Goal: Task Accomplishment & Management: Manage account settings

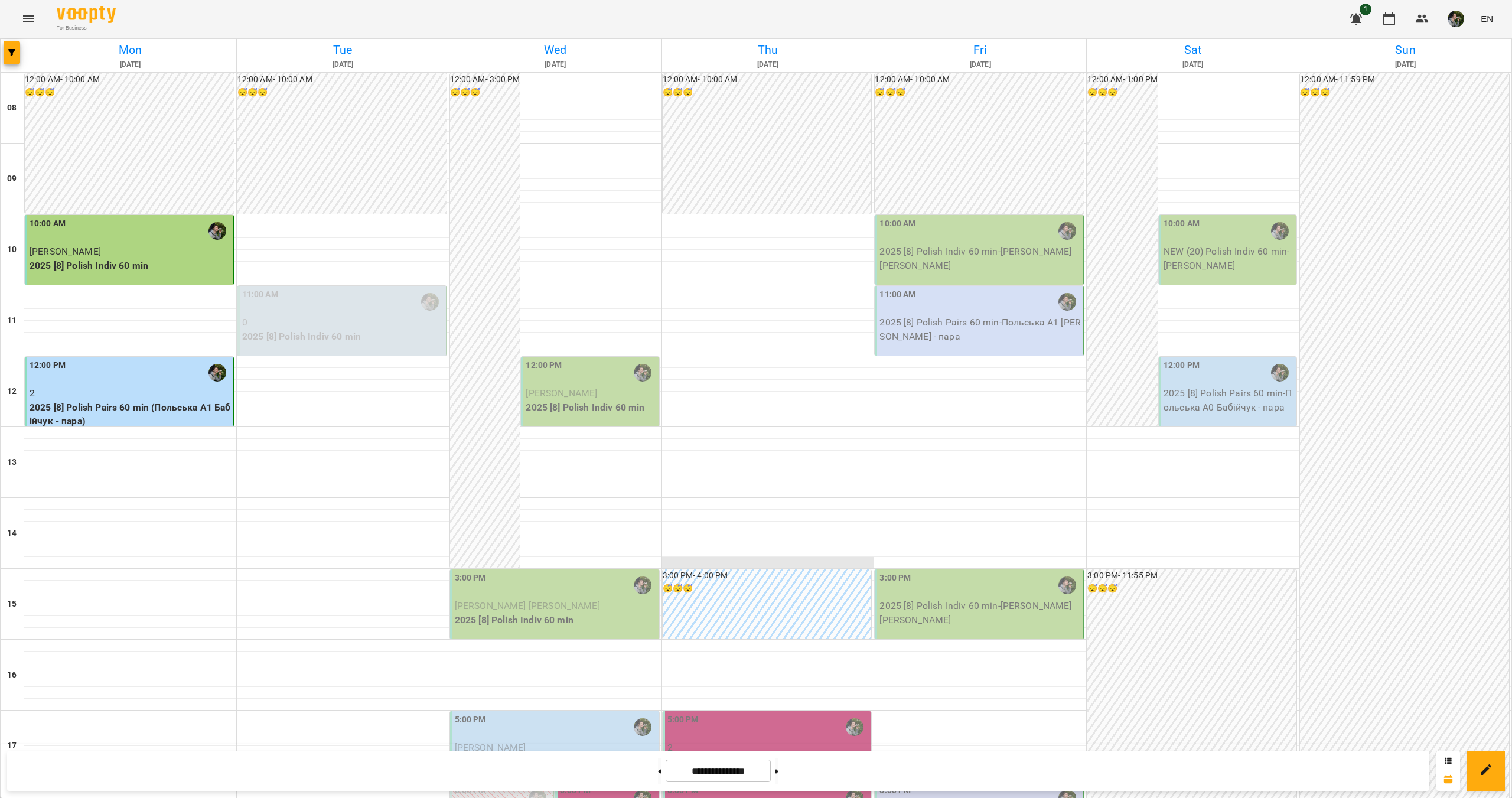
scroll to position [236, 0]
click at [742, 784] on div "6:00 PM" at bounding box center [768, 798] width 202 height 27
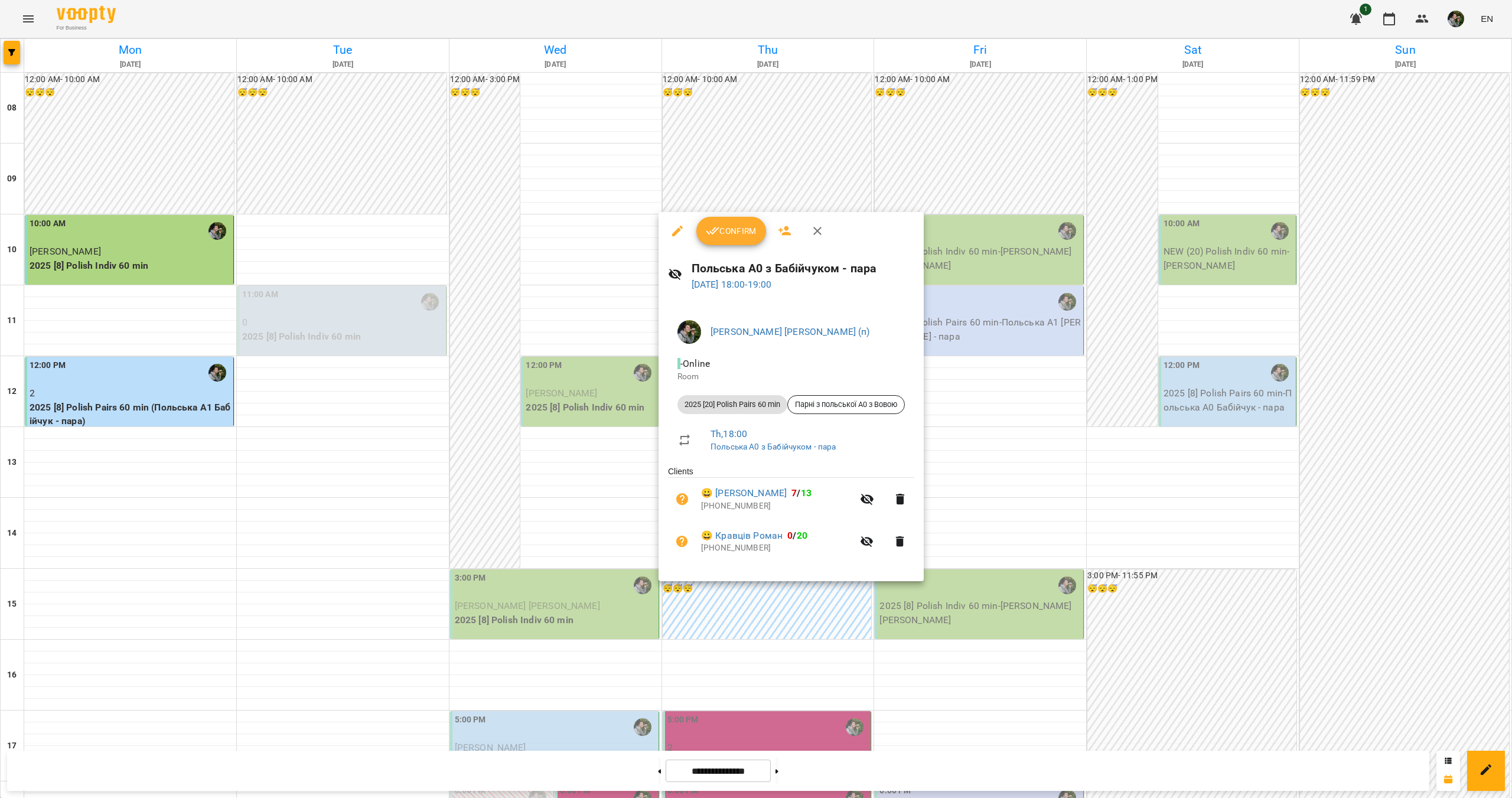
click at [788, 605] on div at bounding box center [756, 399] width 1512 height 798
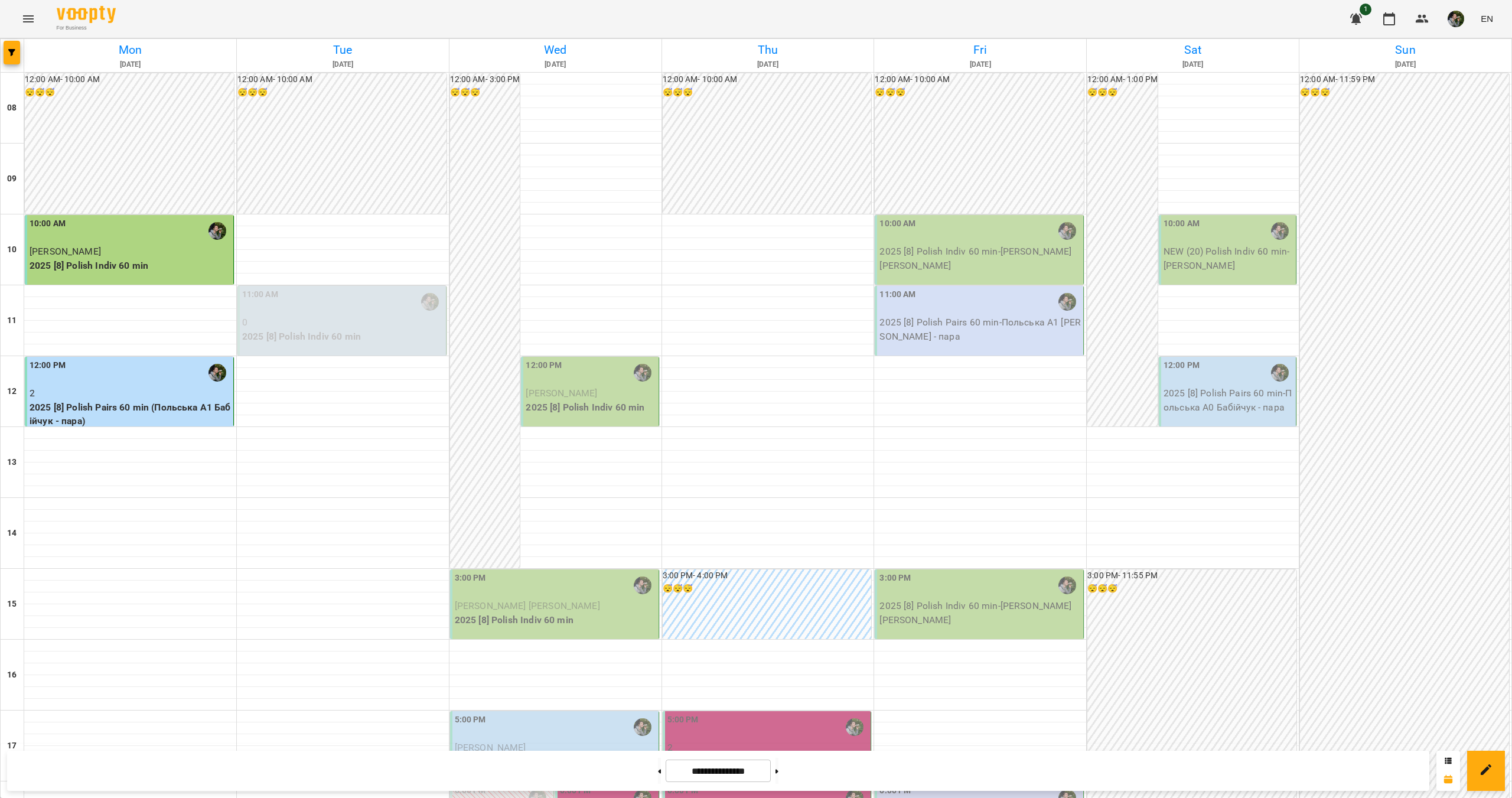
click at [763, 754] on p "2025 [8] Polish Pairs 60 min (Польська парні А1 [PERSON_NAME])" at bounding box center [768, 768] width 202 height 28
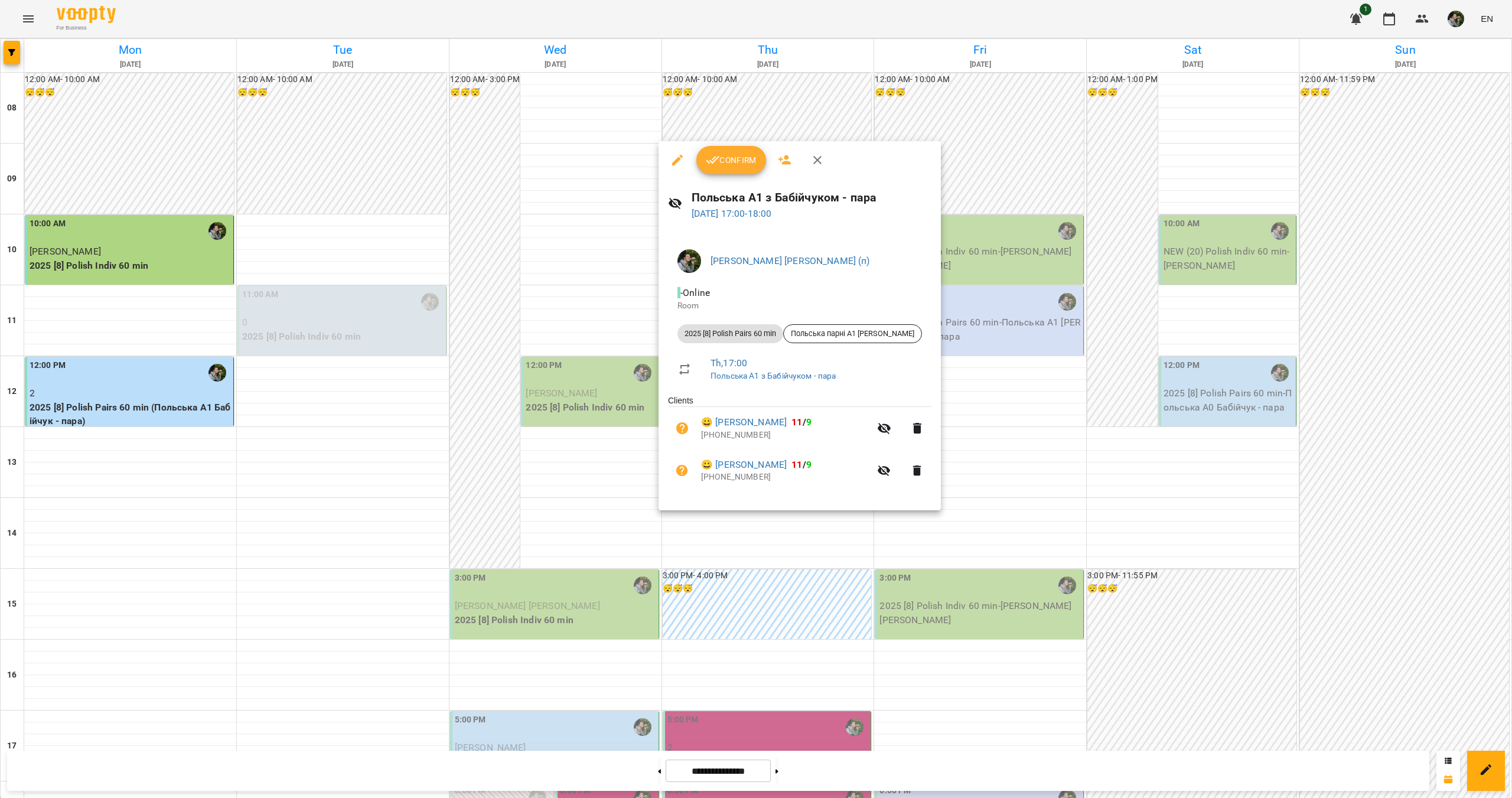
click at [757, 583] on div at bounding box center [756, 399] width 1512 height 798
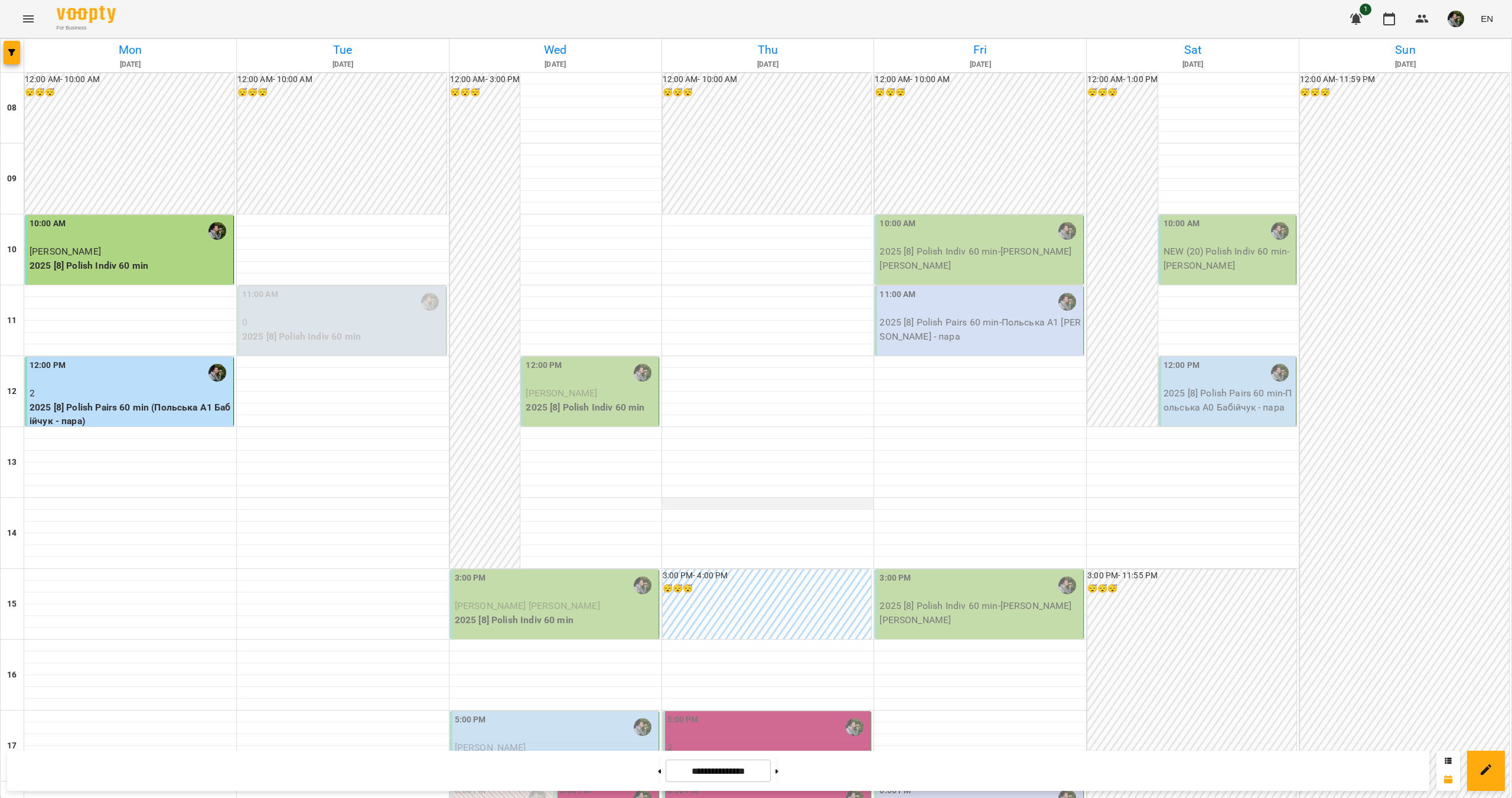
scroll to position [95, 0]
click at [608, 386] on p "[PERSON_NAME]" at bounding box center [590, 393] width 130 height 14
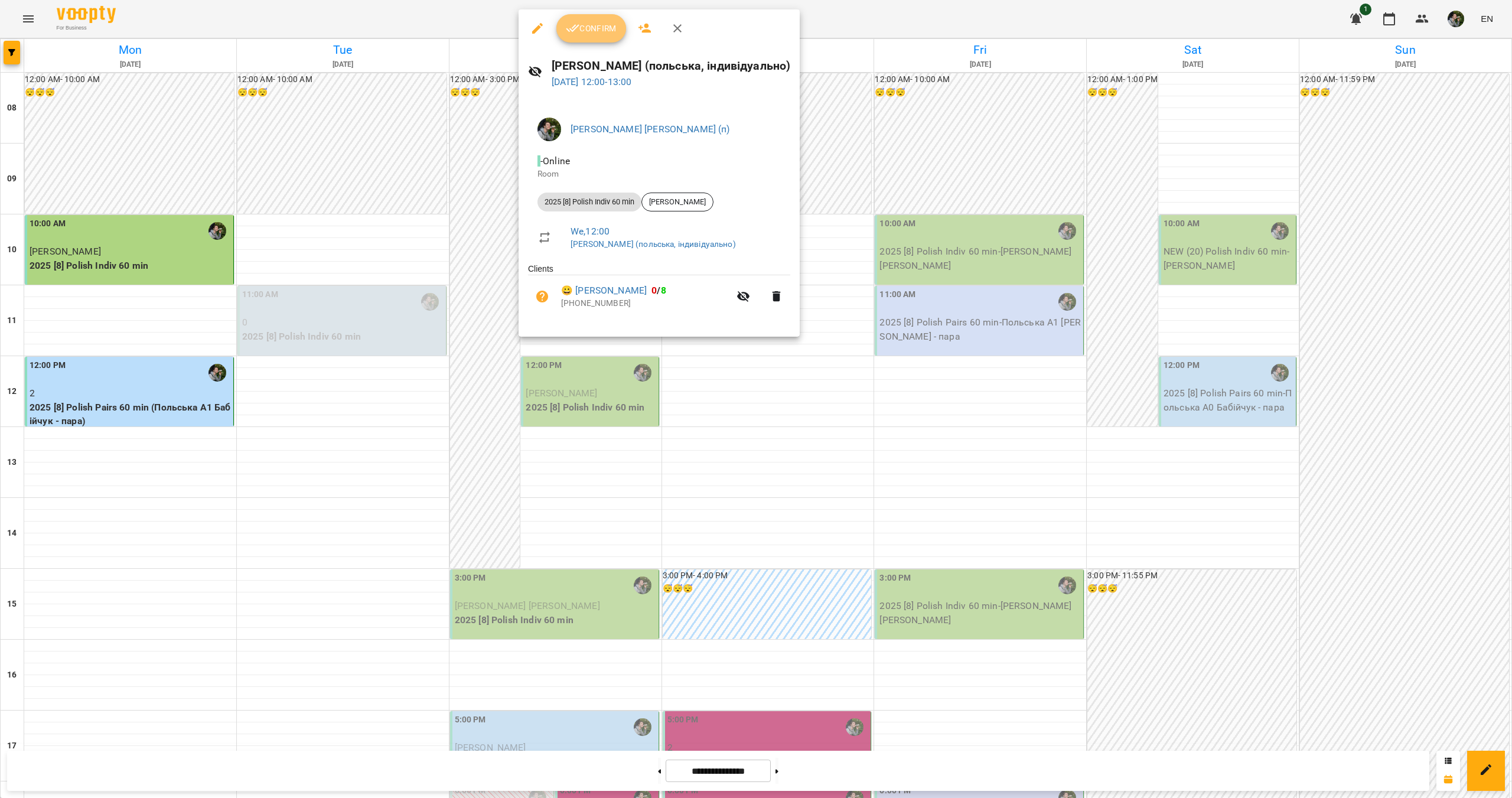
click at [592, 25] on span "Confirm" at bounding box center [591, 28] width 51 height 14
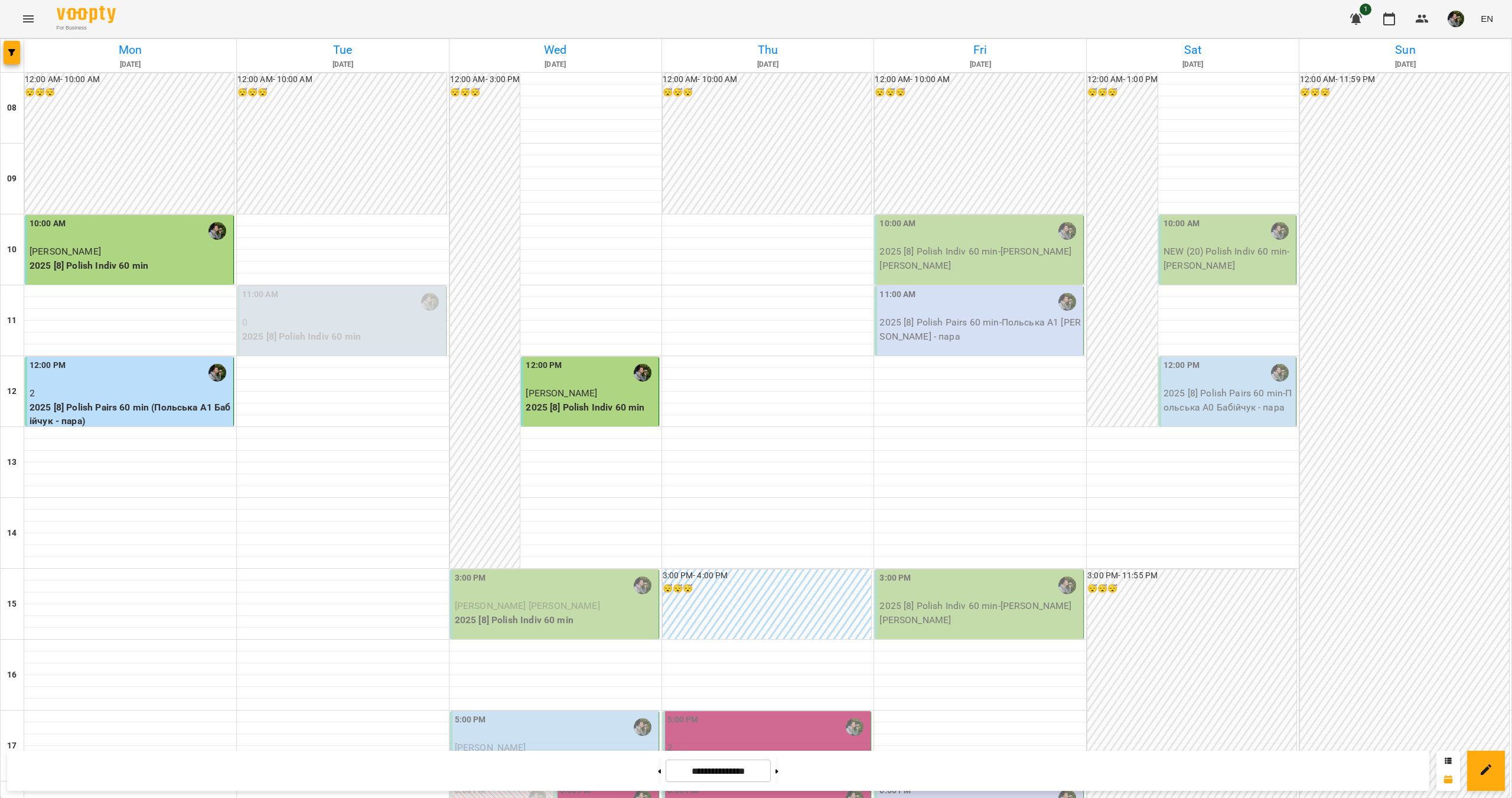
drag, startPoint x: 330, startPoint y: 367, endPoint x: 605, endPoint y: 606, distance: 364.3
click at [605, 606] on p "[PERSON_NAME] [PERSON_NAME]" at bounding box center [556, 605] width 202 height 14
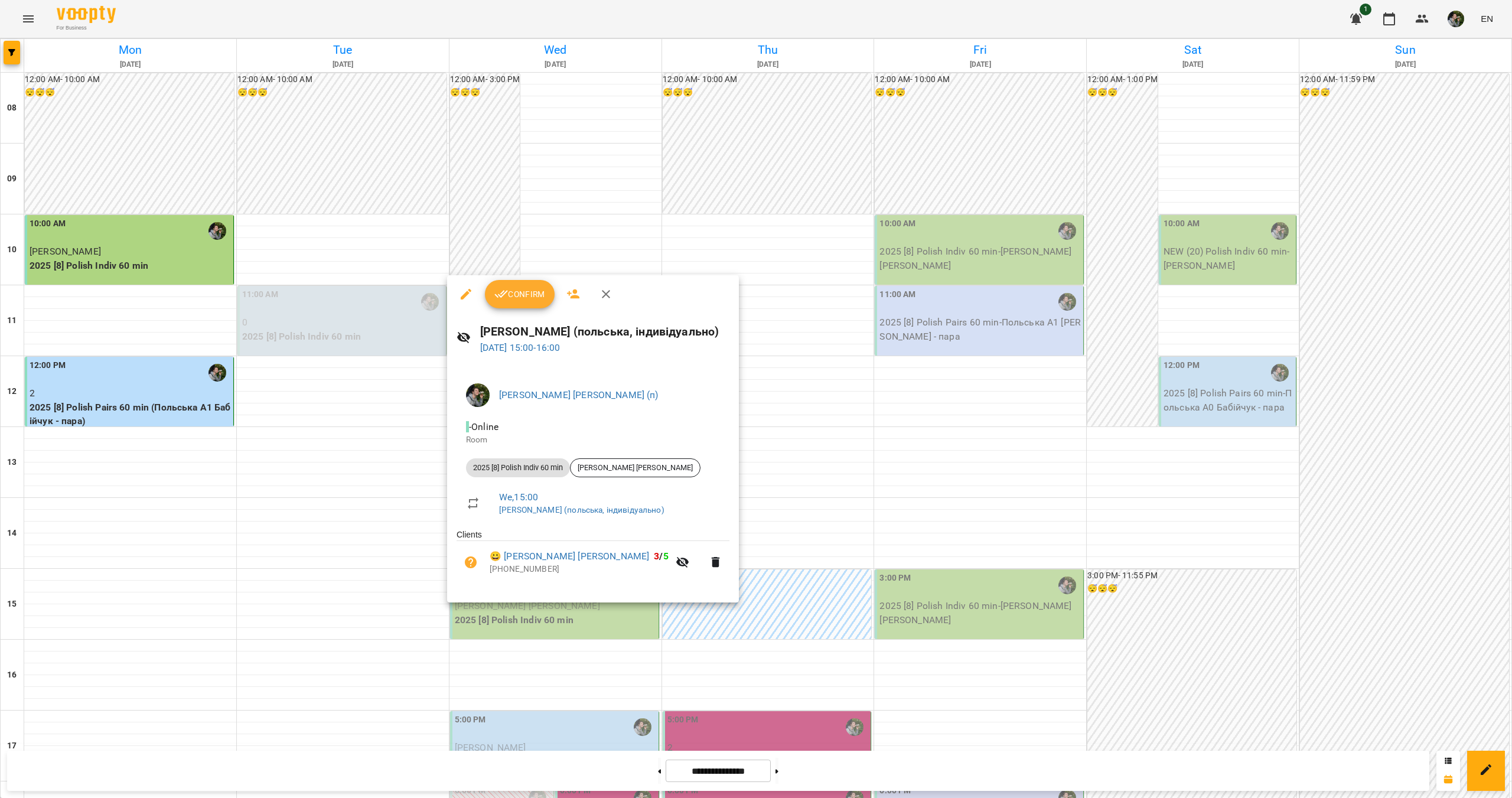
click at [523, 305] on button "Confirm" at bounding box center [520, 294] width 69 height 29
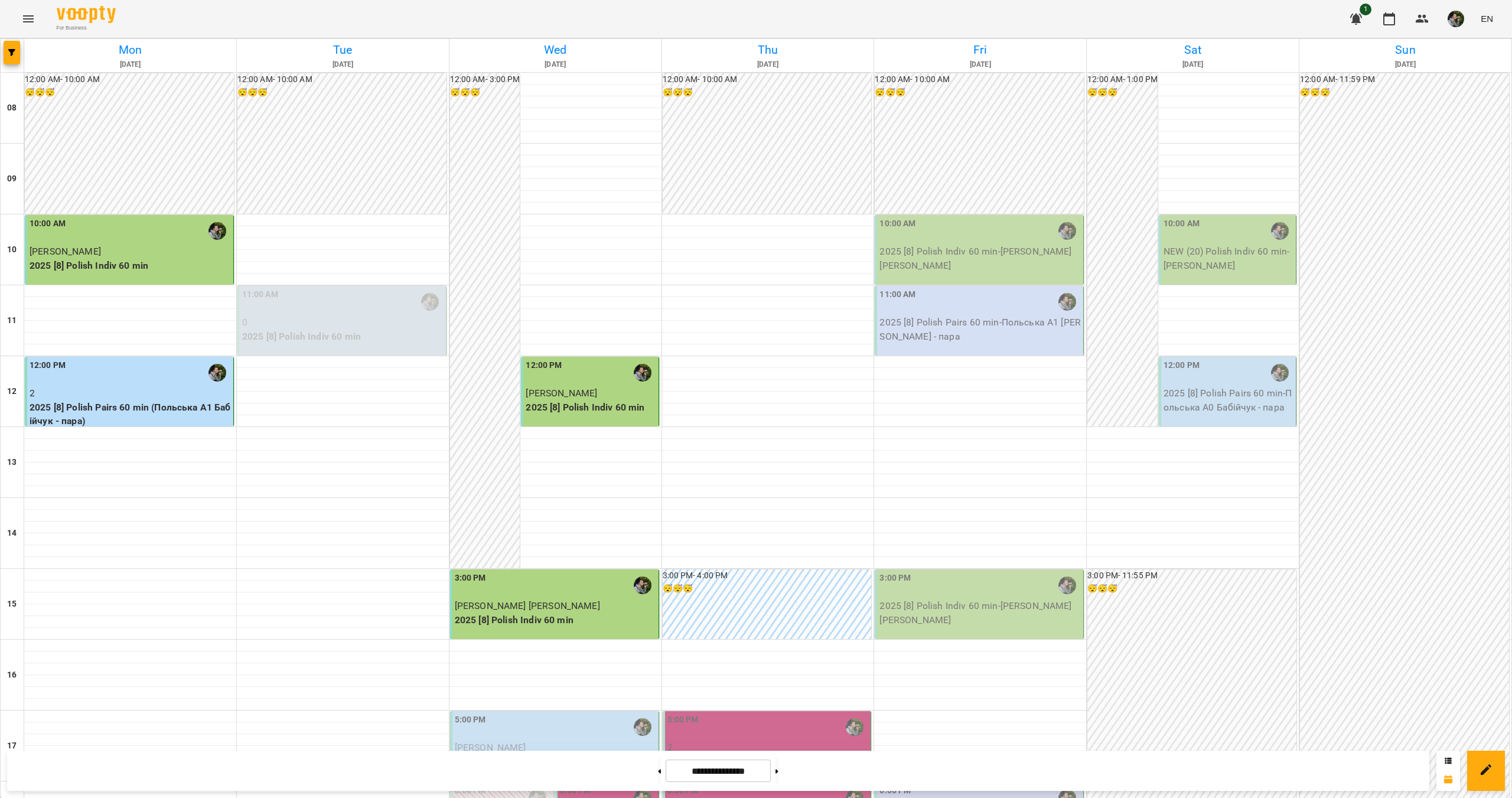
drag, startPoint x: 413, startPoint y: 615, endPoint x: 834, endPoint y: 611, distance: 421.0
click at [834, 611] on div "3:00 PM - 4:00 PM 😴😴😴" at bounding box center [767, 604] width 209 height 69
click at [714, 648] on div at bounding box center [756, 399] width 1512 height 798
click at [561, 740] on p "[PERSON_NAME]" at bounding box center [556, 747] width 202 height 14
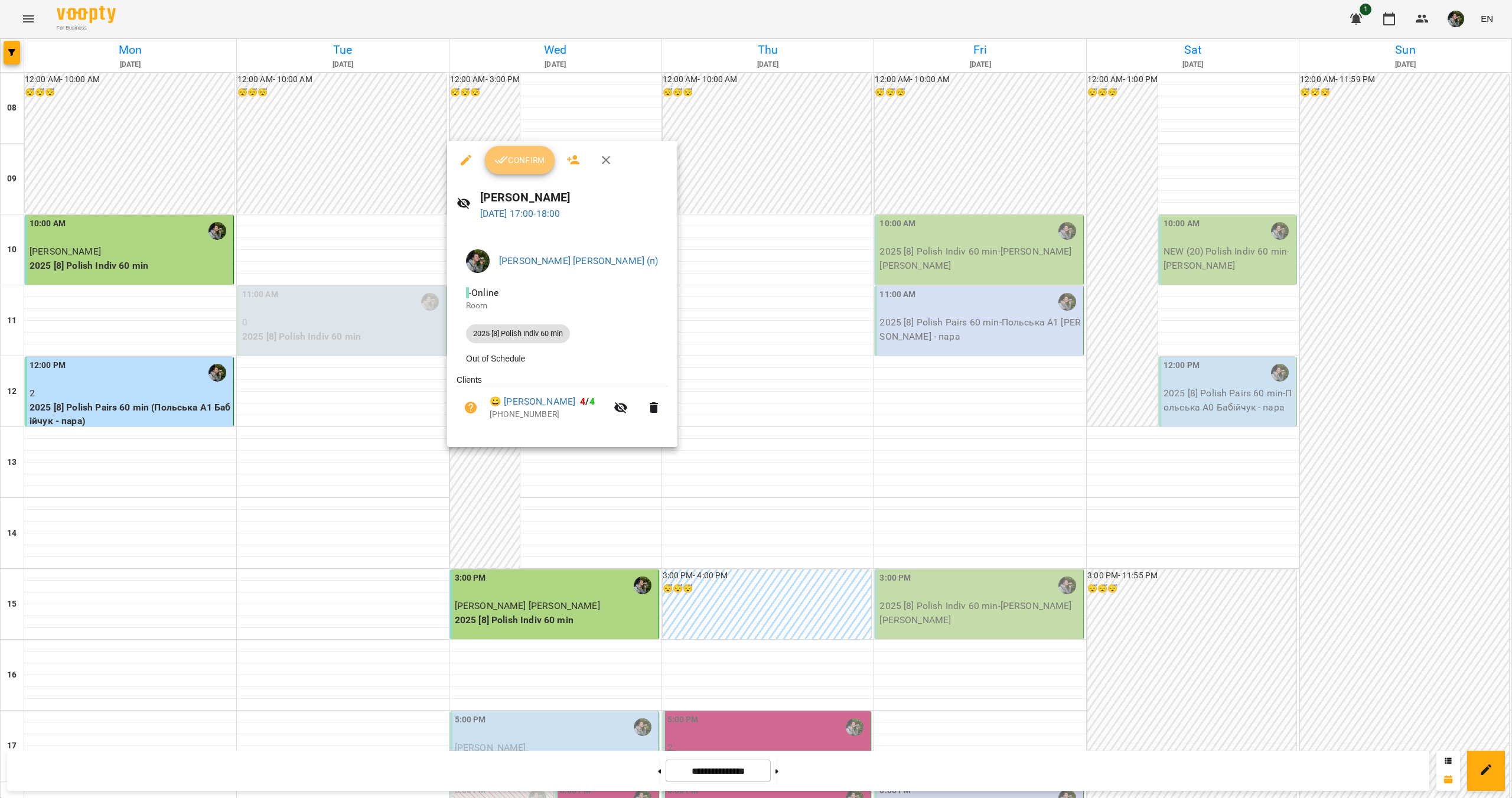
click at [516, 155] on span "Confirm" at bounding box center [520, 160] width 51 height 14
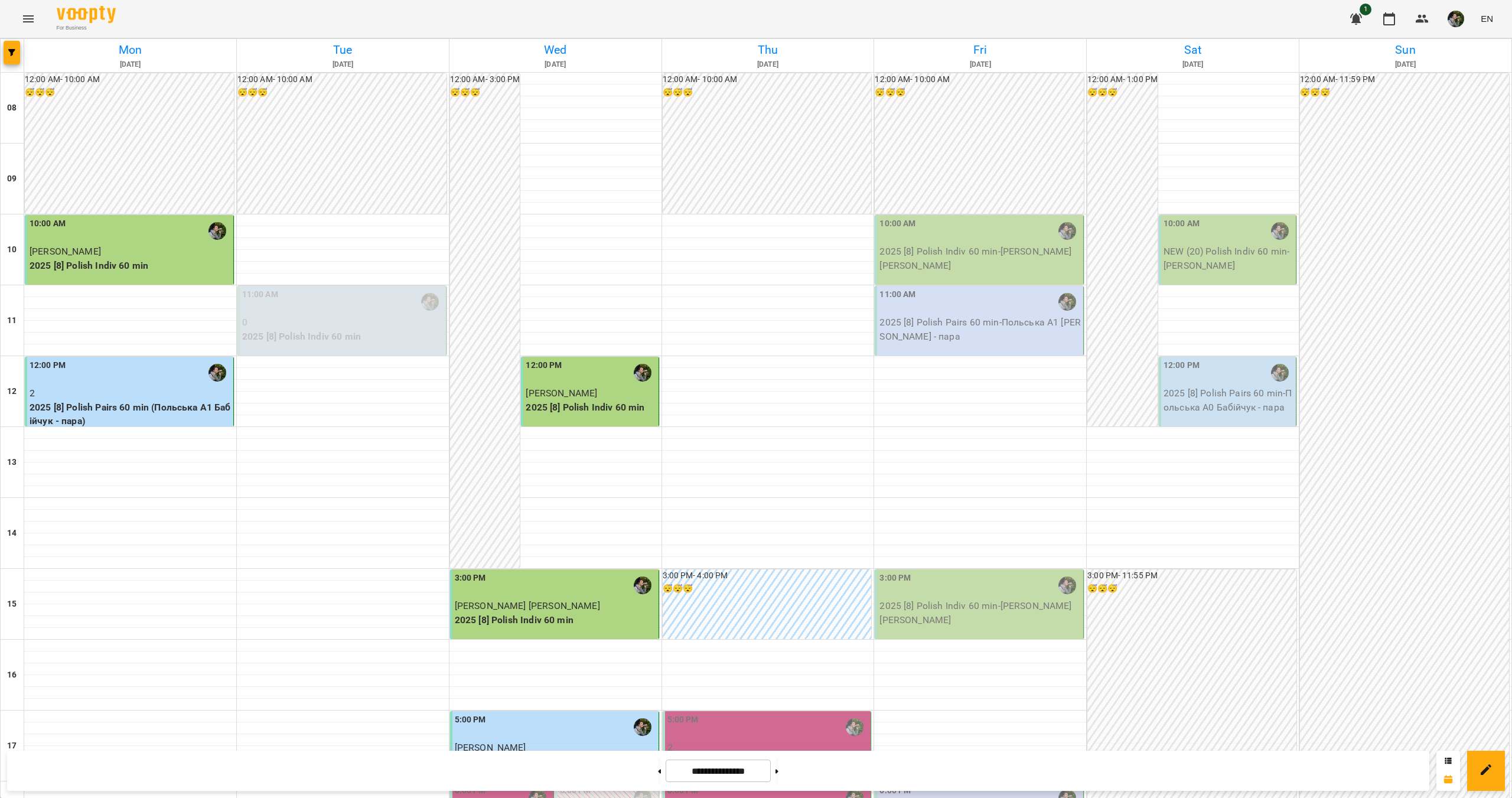
scroll to position [354, 0]
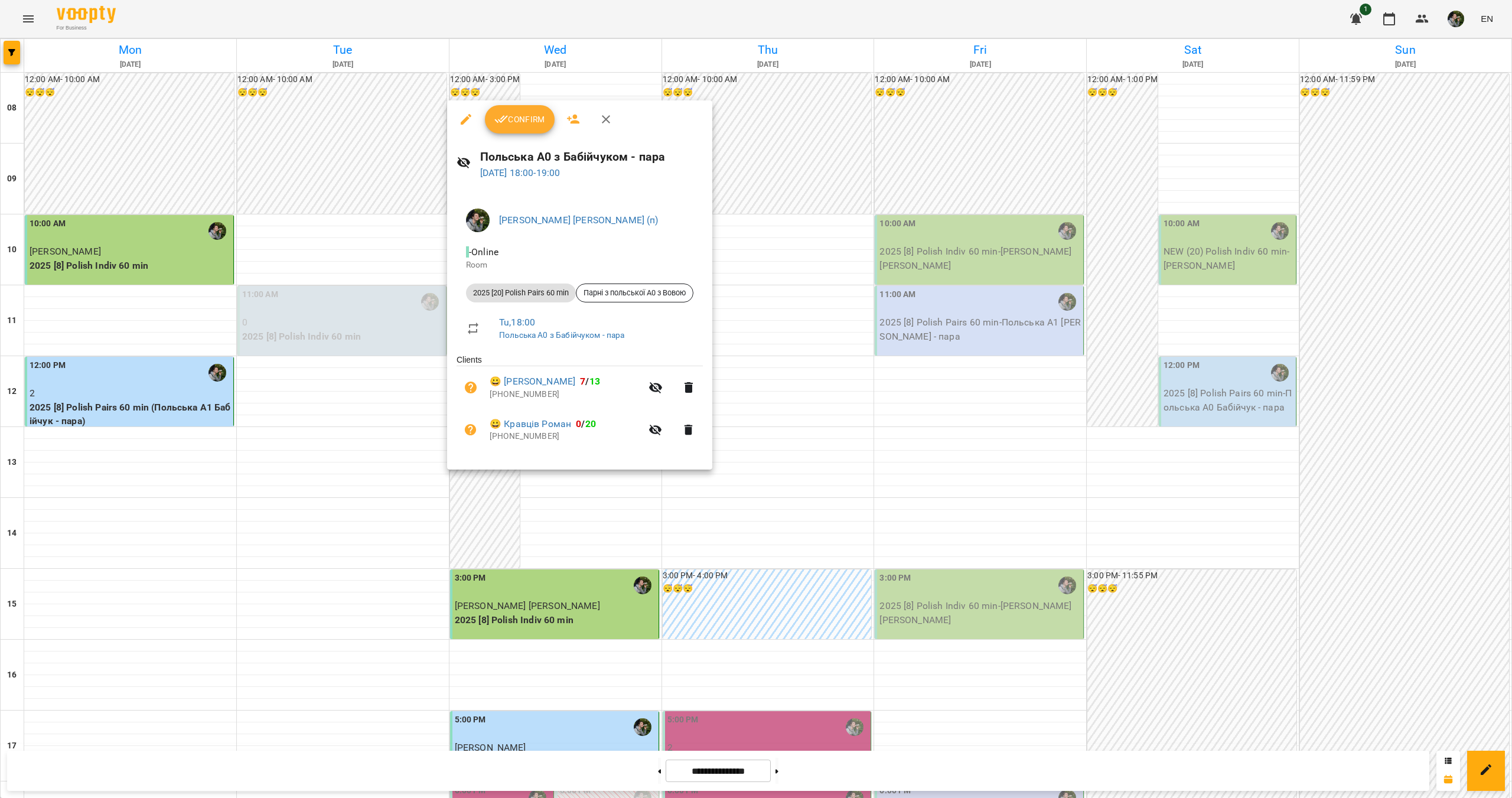
click at [505, 114] on icon "button" at bounding box center [501, 119] width 14 height 14
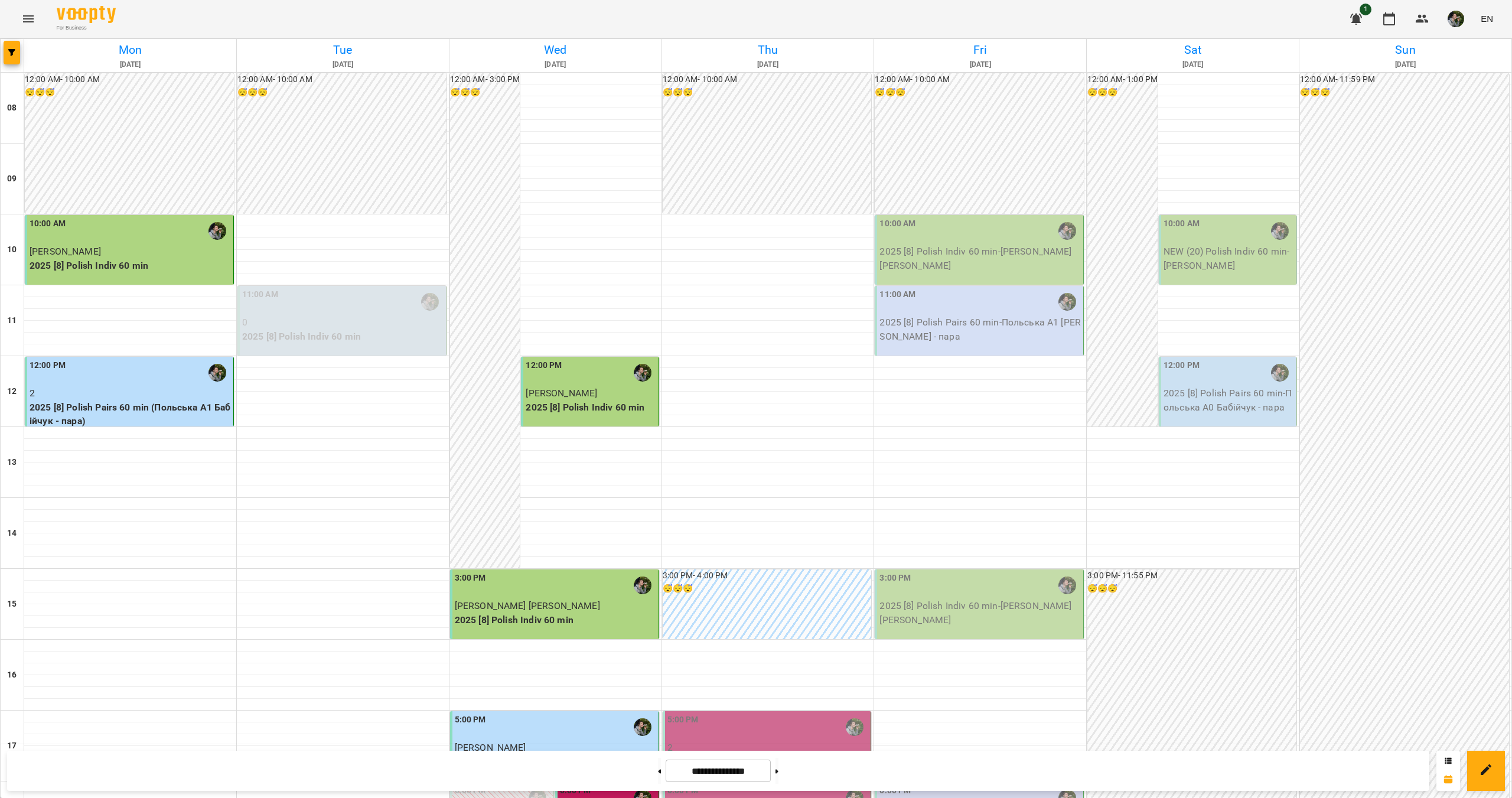
scroll to position [296, 0]
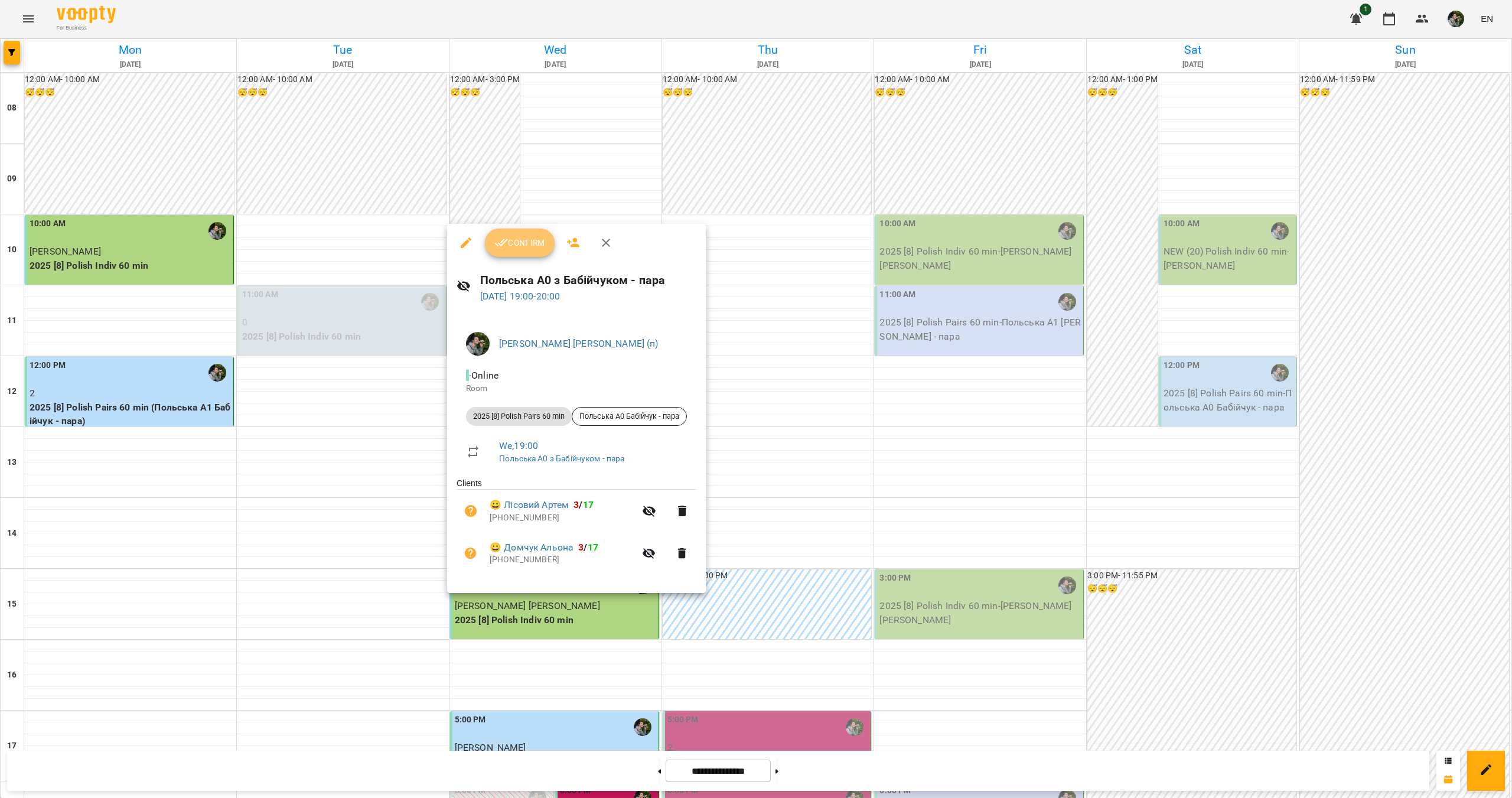
click at [529, 243] on span "Confirm" at bounding box center [520, 242] width 51 height 14
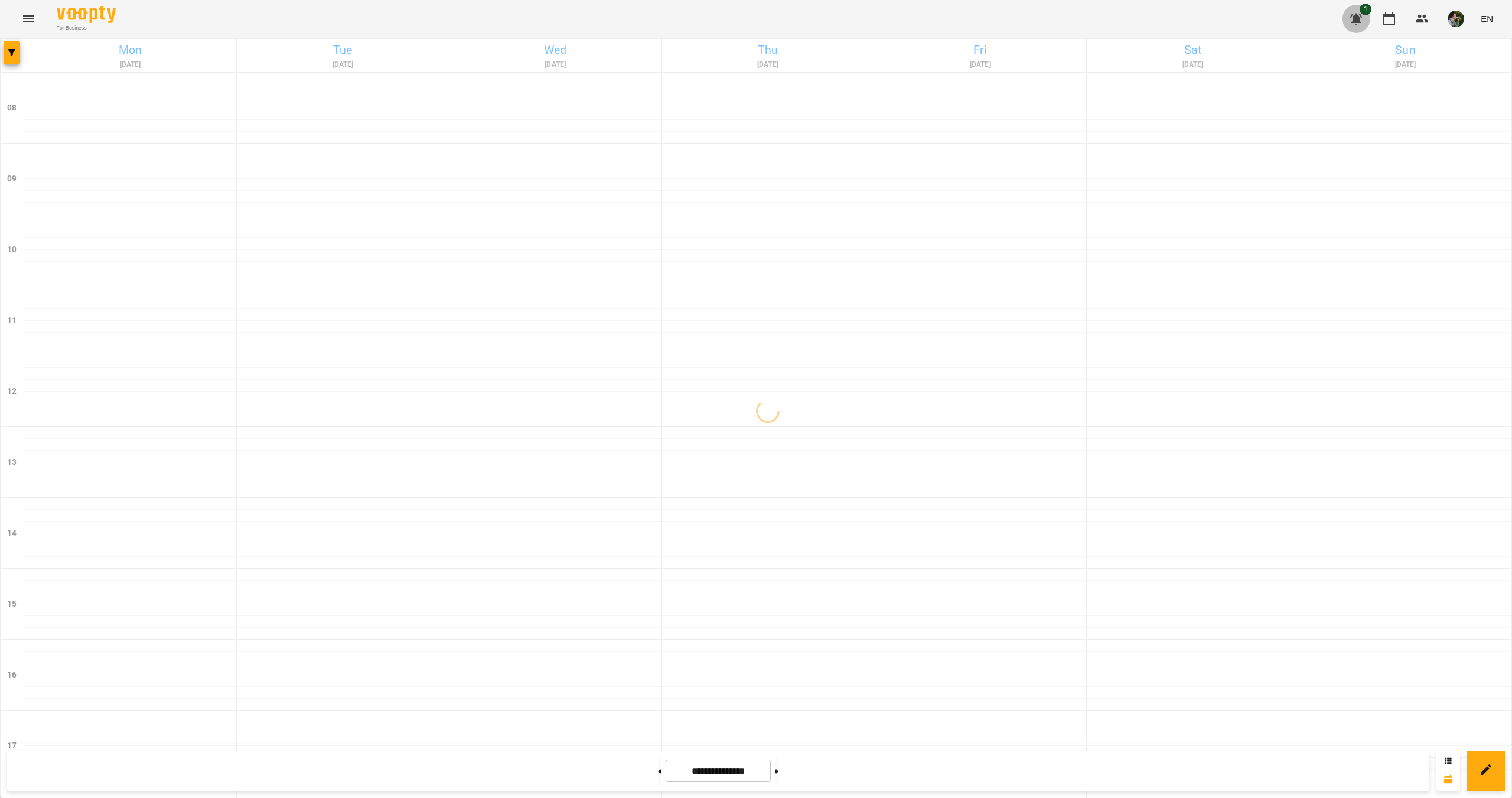
click at [1361, 18] on icon "button" at bounding box center [1356, 18] width 14 height 14
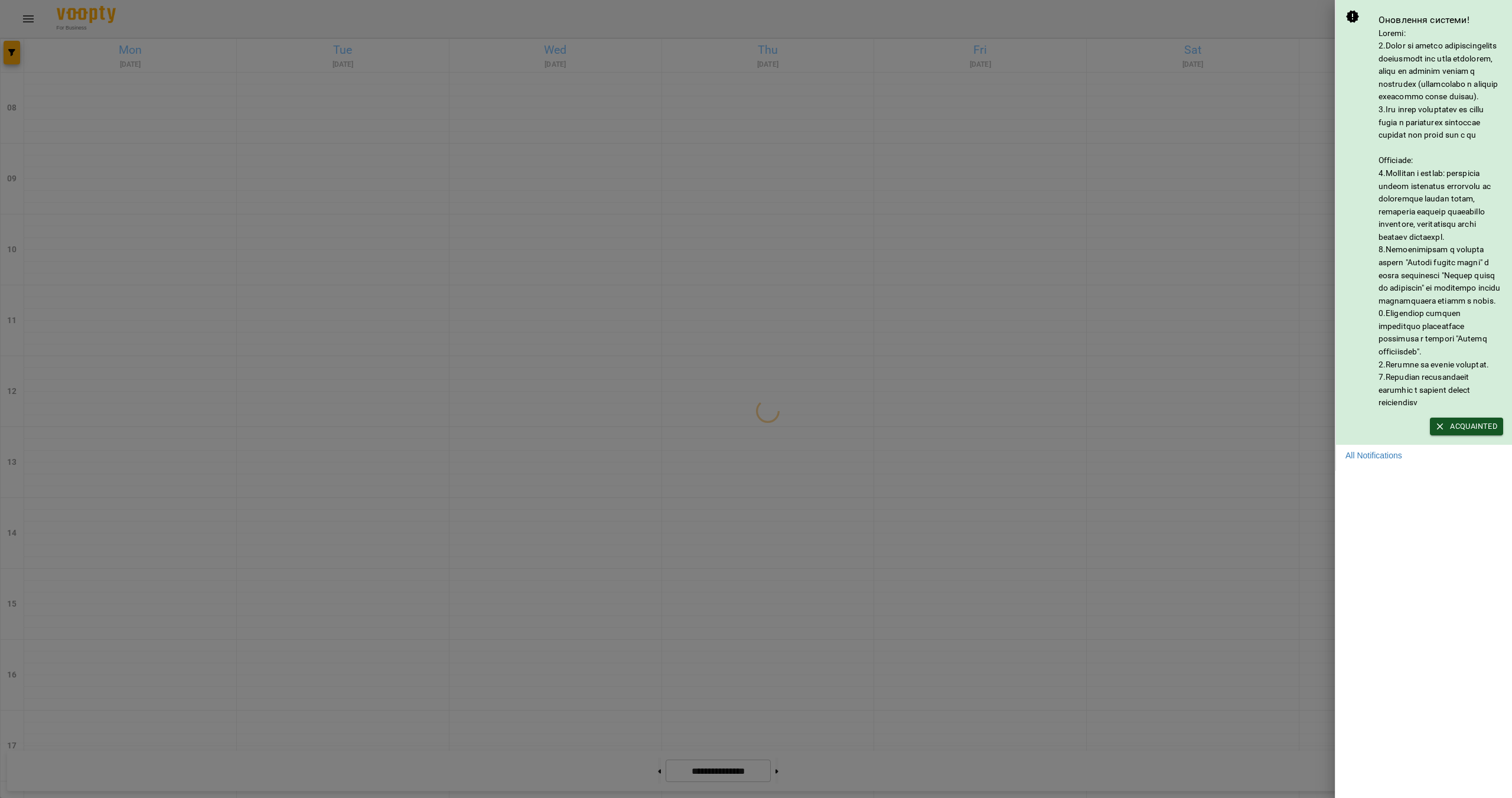
click at [1259, 42] on div at bounding box center [756, 399] width 1512 height 798
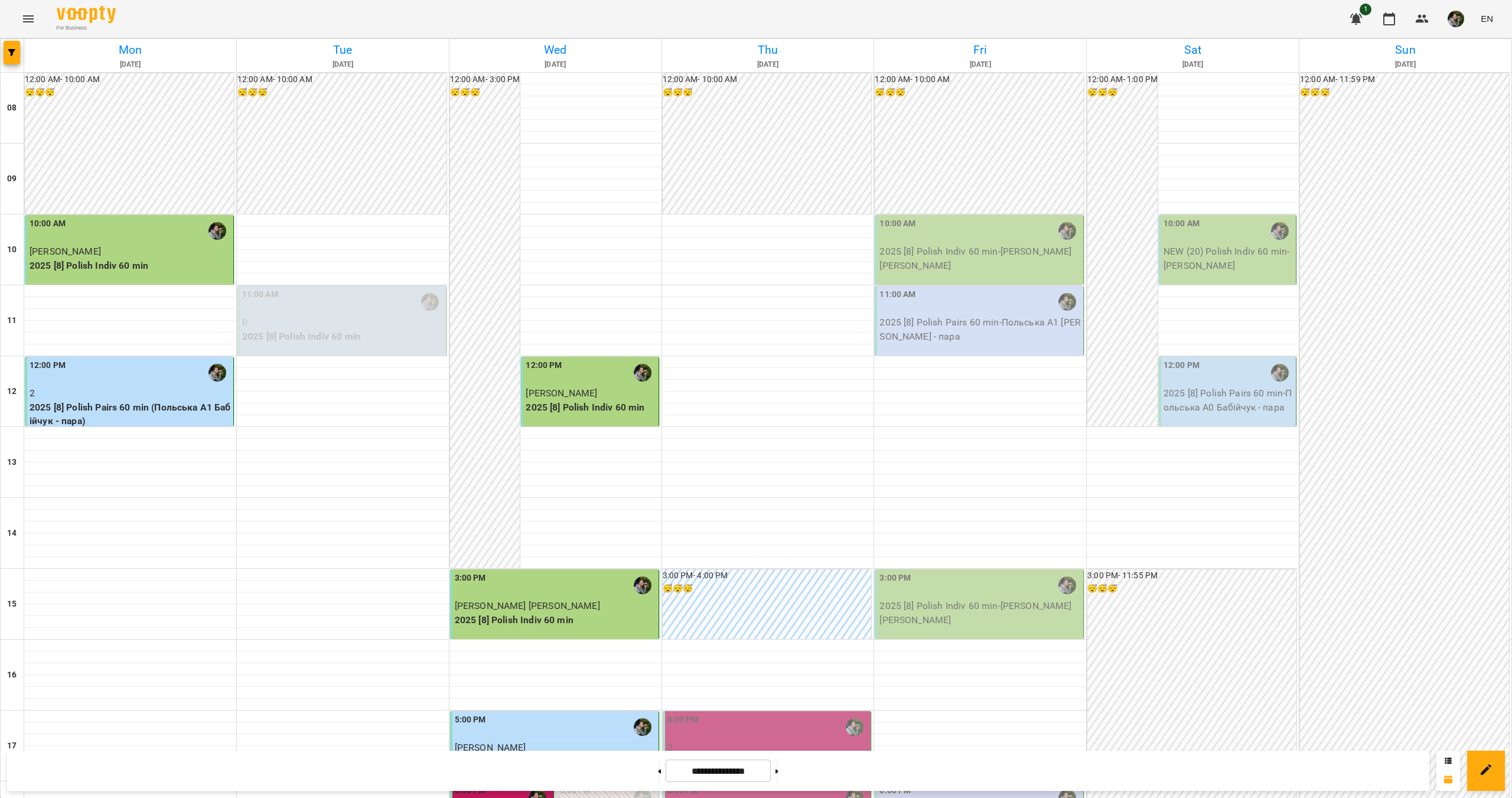
scroll to position [95, 0]
